Goal: Information Seeking & Learning: Understand process/instructions

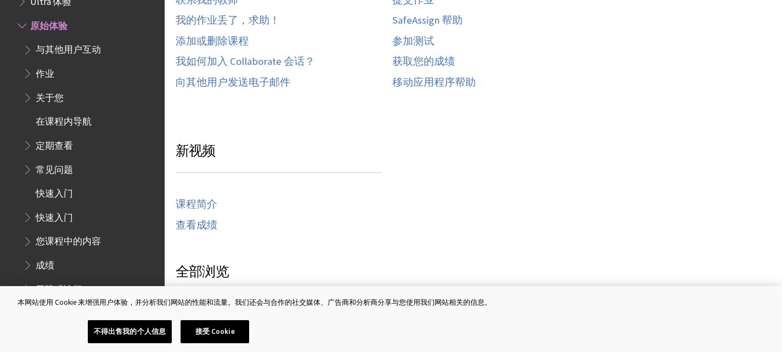
scroll to position [439, 0]
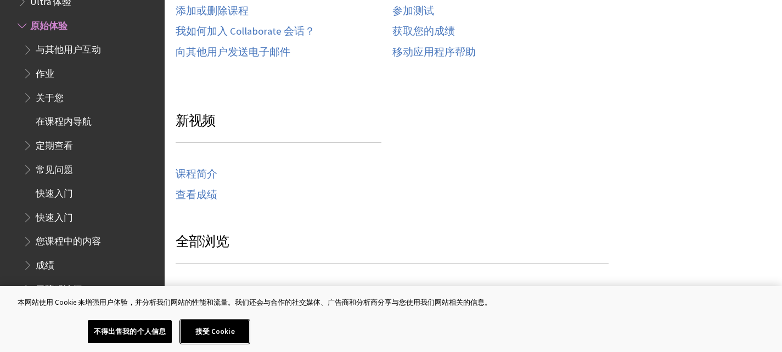
click at [222, 330] on button "接受 Cookie" at bounding box center [215, 331] width 69 height 23
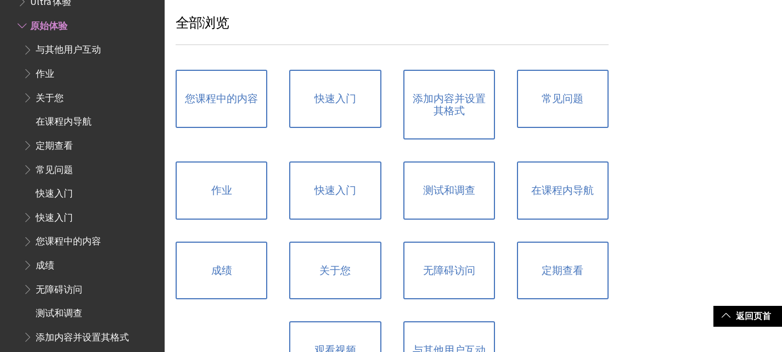
scroll to position [659, 0]
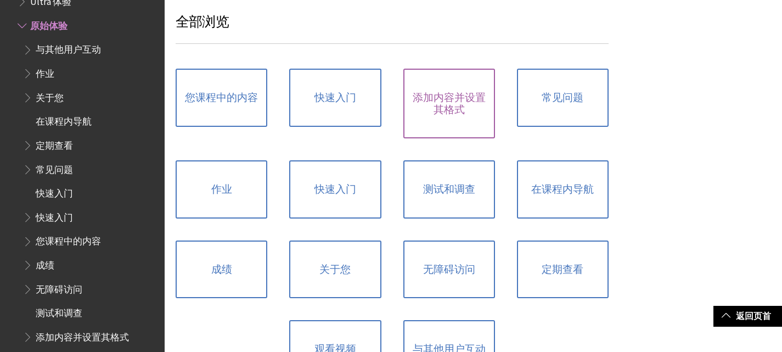
click at [444, 94] on link "添加内容并设置其格式" at bounding box center [449, 104] width 92 height 70
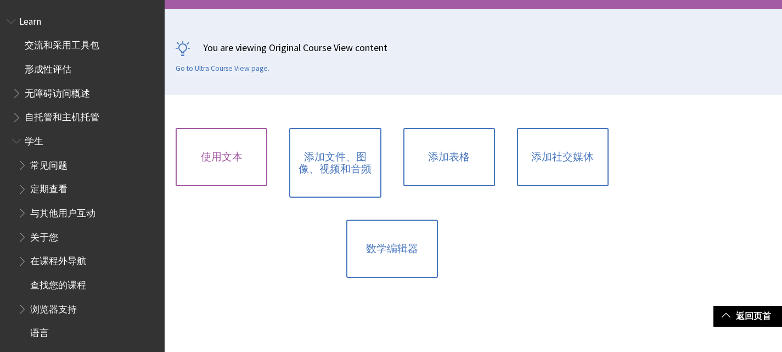
scroll to position [666, 0]
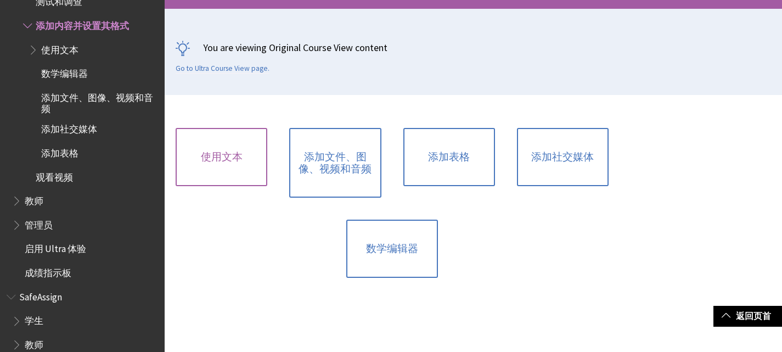
click at [246, 156] on link "使用文本" at bounding box center [222, 157] width 92 height 58
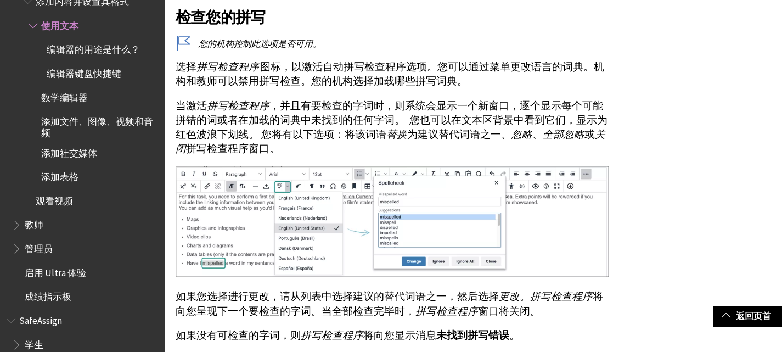
scroll to position [2580, 0]
